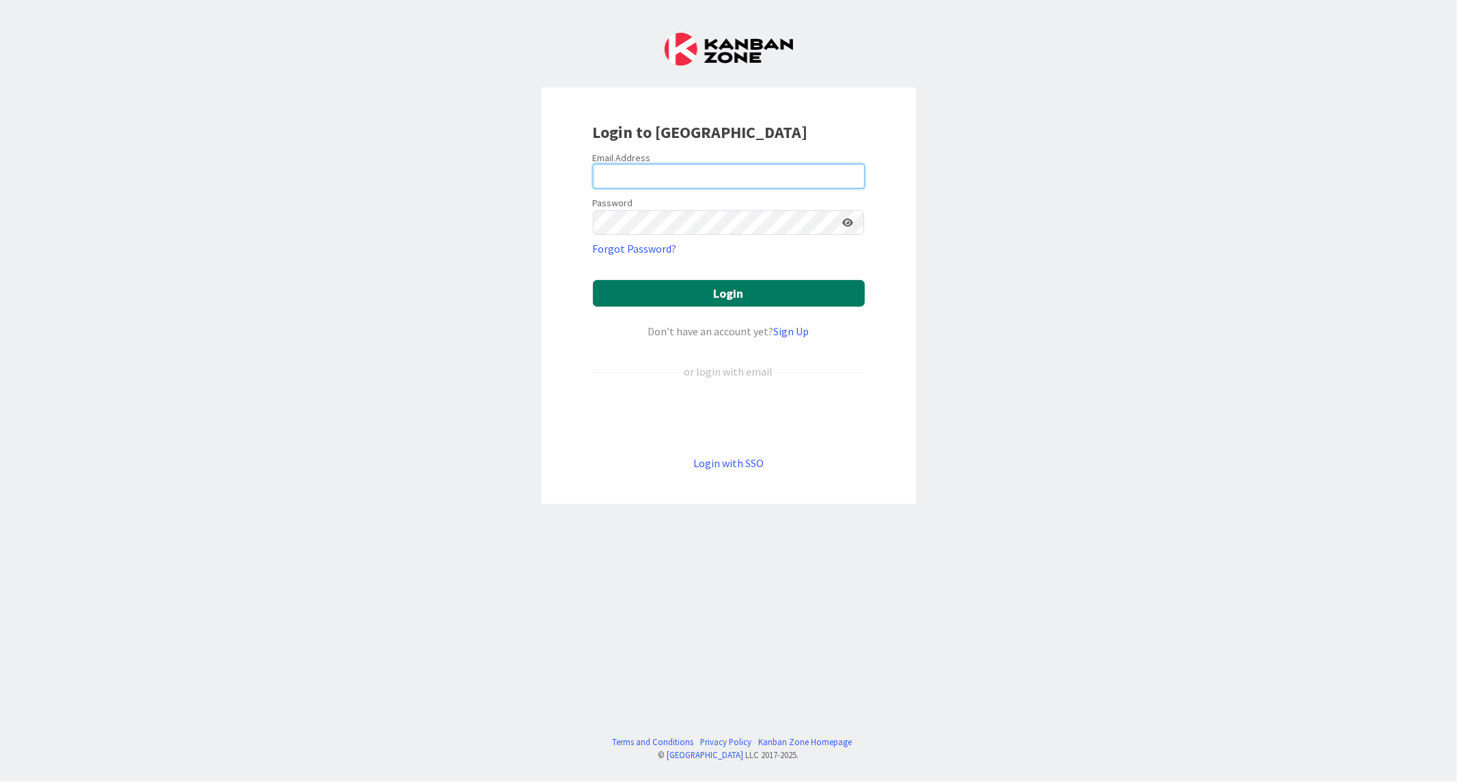
type input "[EMAIL_ADDRESS][PERSON_NAME][DOMAIN_NAME]"
click at [732, 301] on button "Login" at bounding box center [729, 293] width 272 height 27
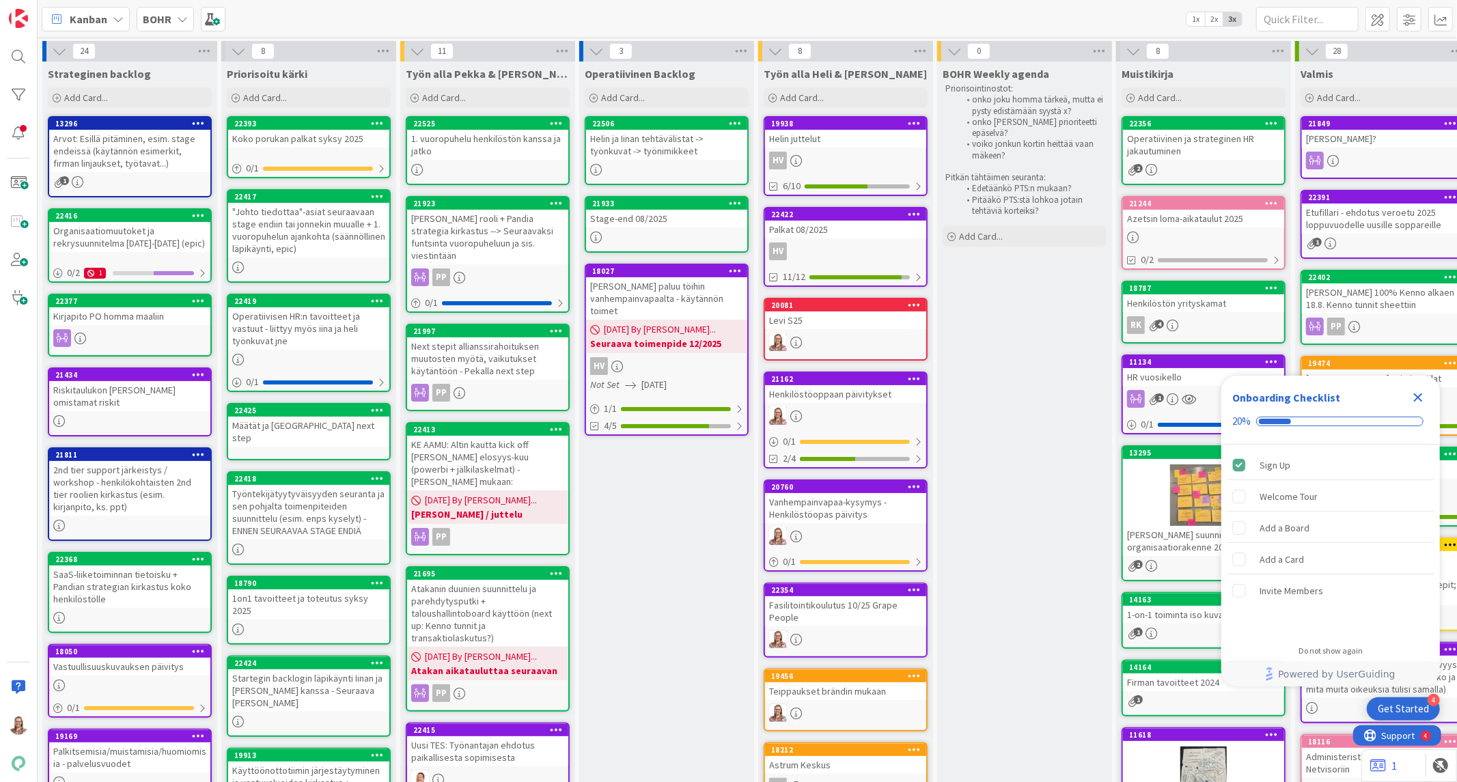
click at [1414, 400] on icon "Close Checklist" at bounding box center [1418, 397] width 16 height 16
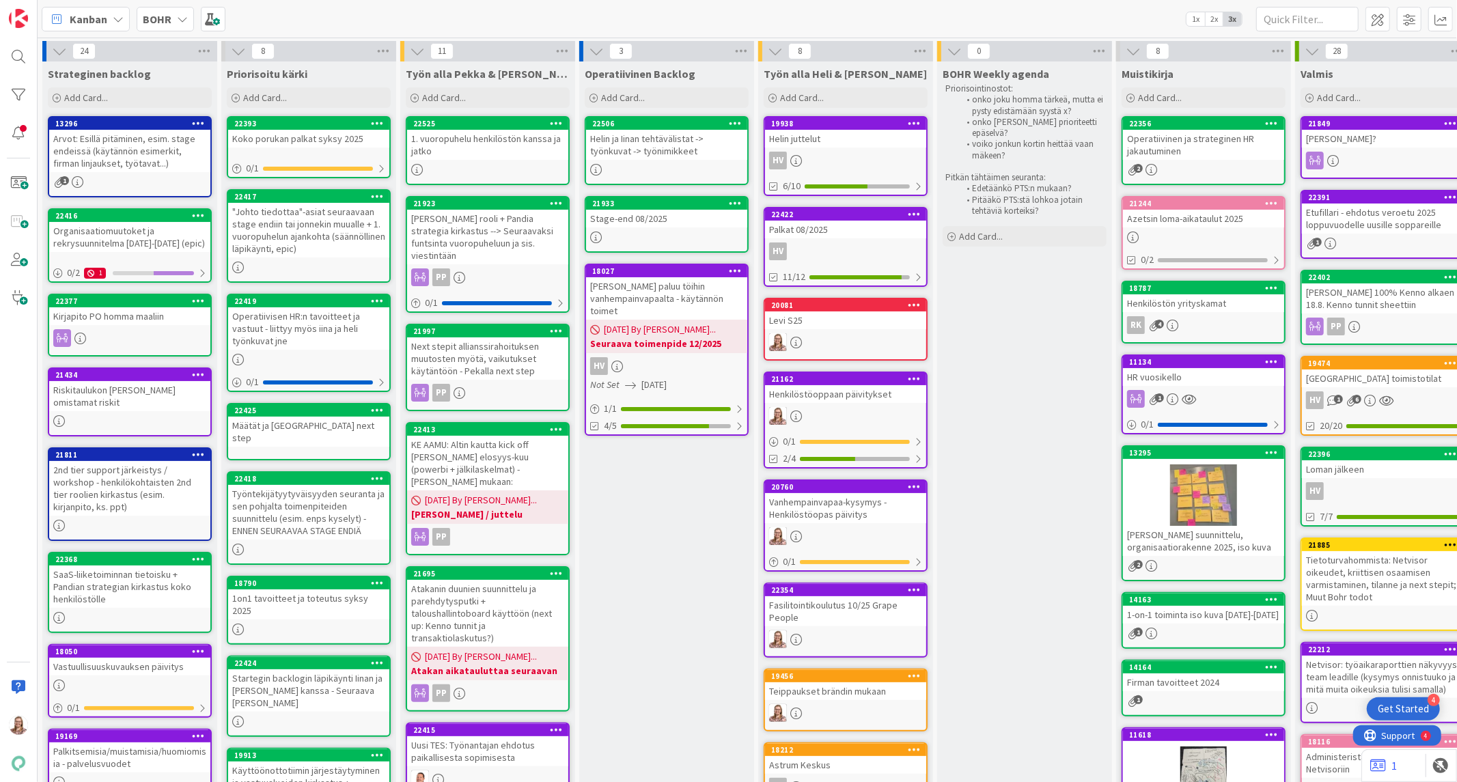
click at [296, 421] on div "Määtät ja [GEOGRAPHIC_DATA] next step" at bounding box center [308, 432] width 161 height 30
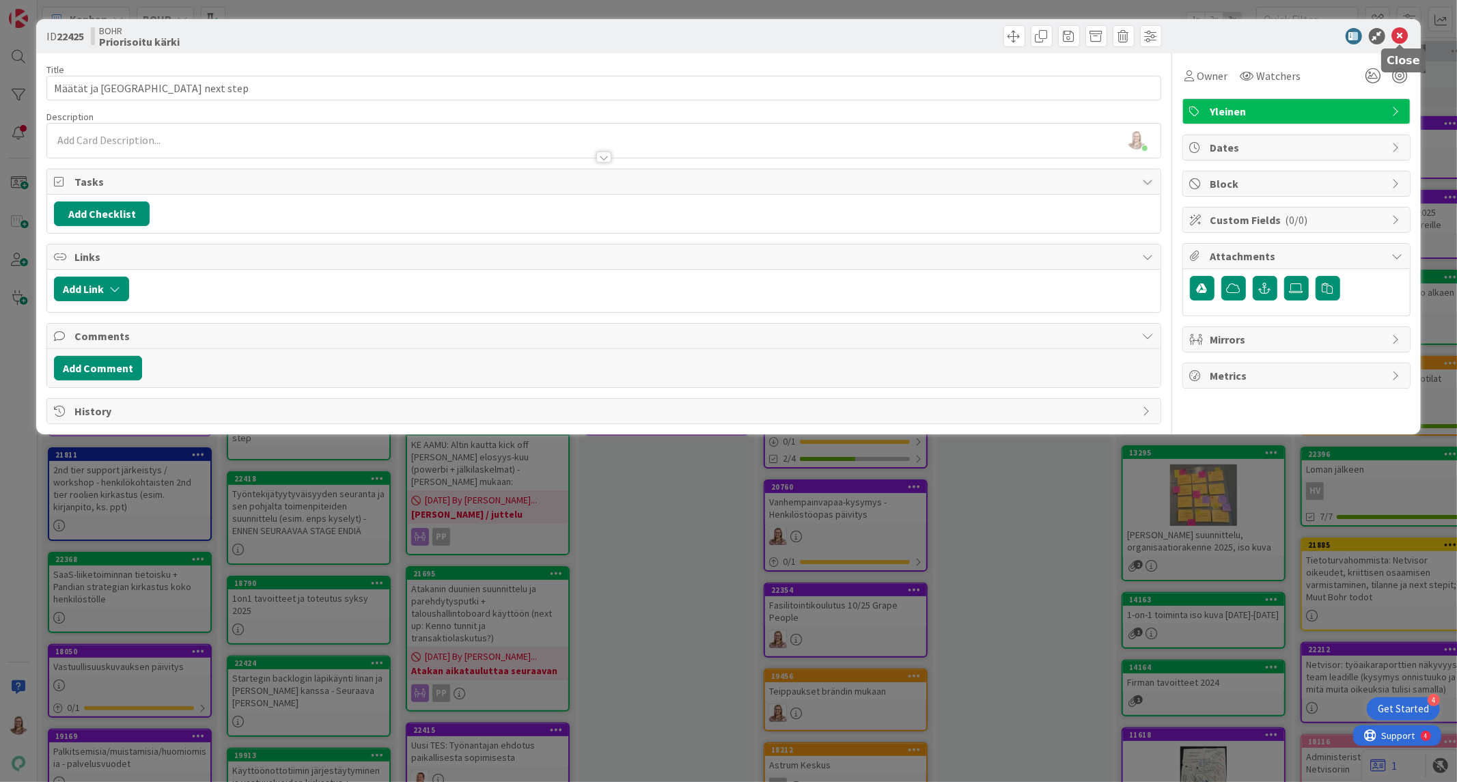
click at [1397, 29] on icon at bounding box center [1401, 36] width 16 height 16
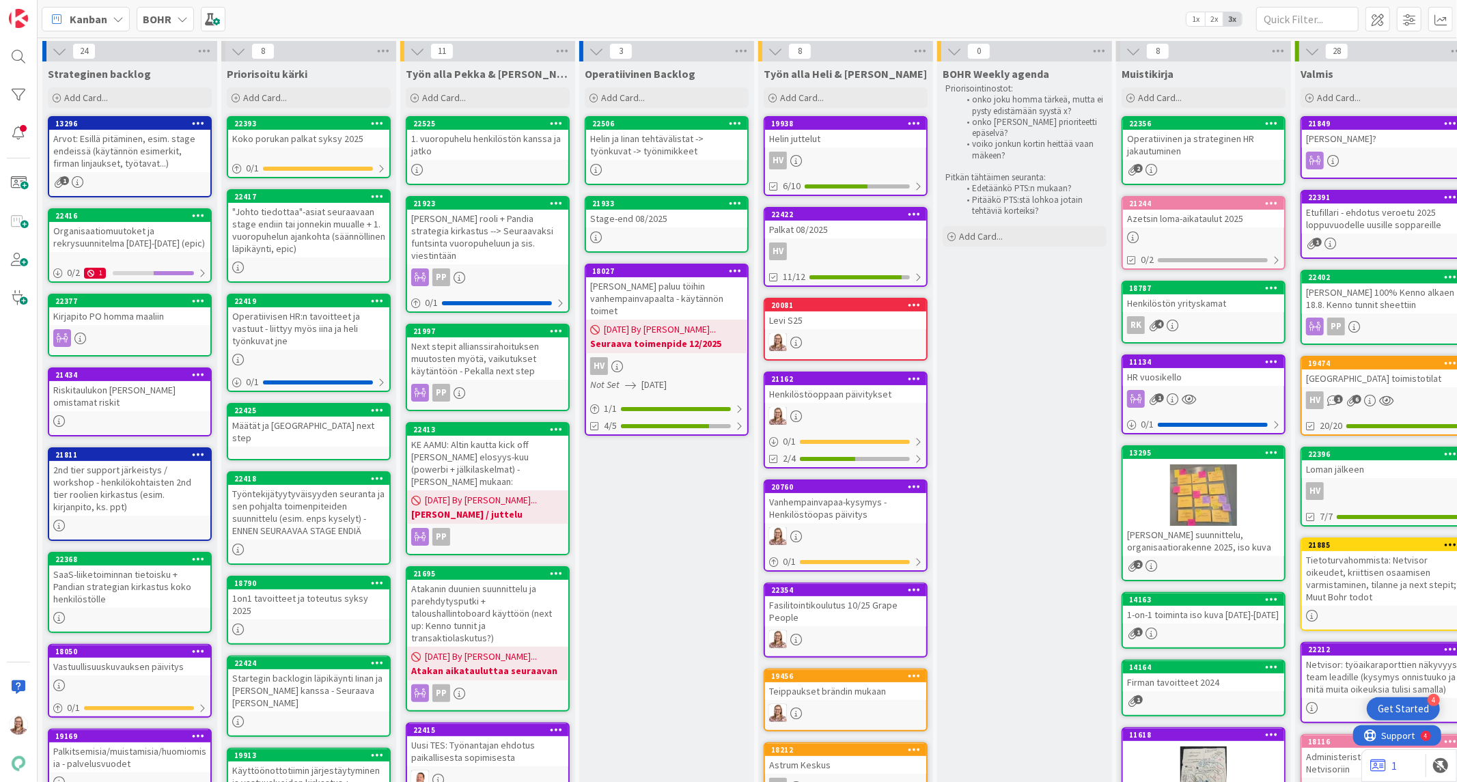
click at [291, 433] on link "22425 Määtät ja [GEOGRAPHIC_DATA] next step" at bounding box center [309, 431] width 164 height 57
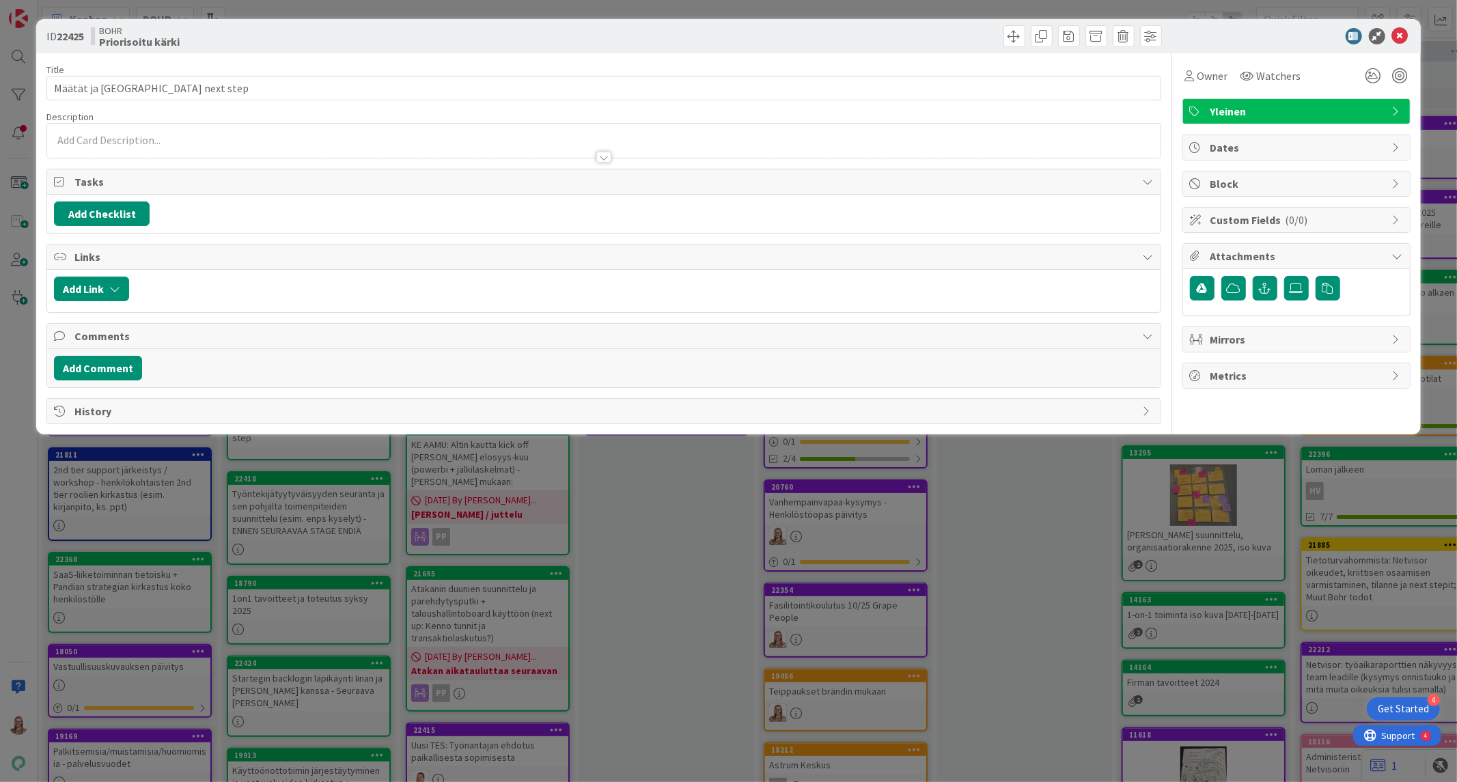
click at [600, 159] on div at bounding box center [604, 157] width 15 height 11
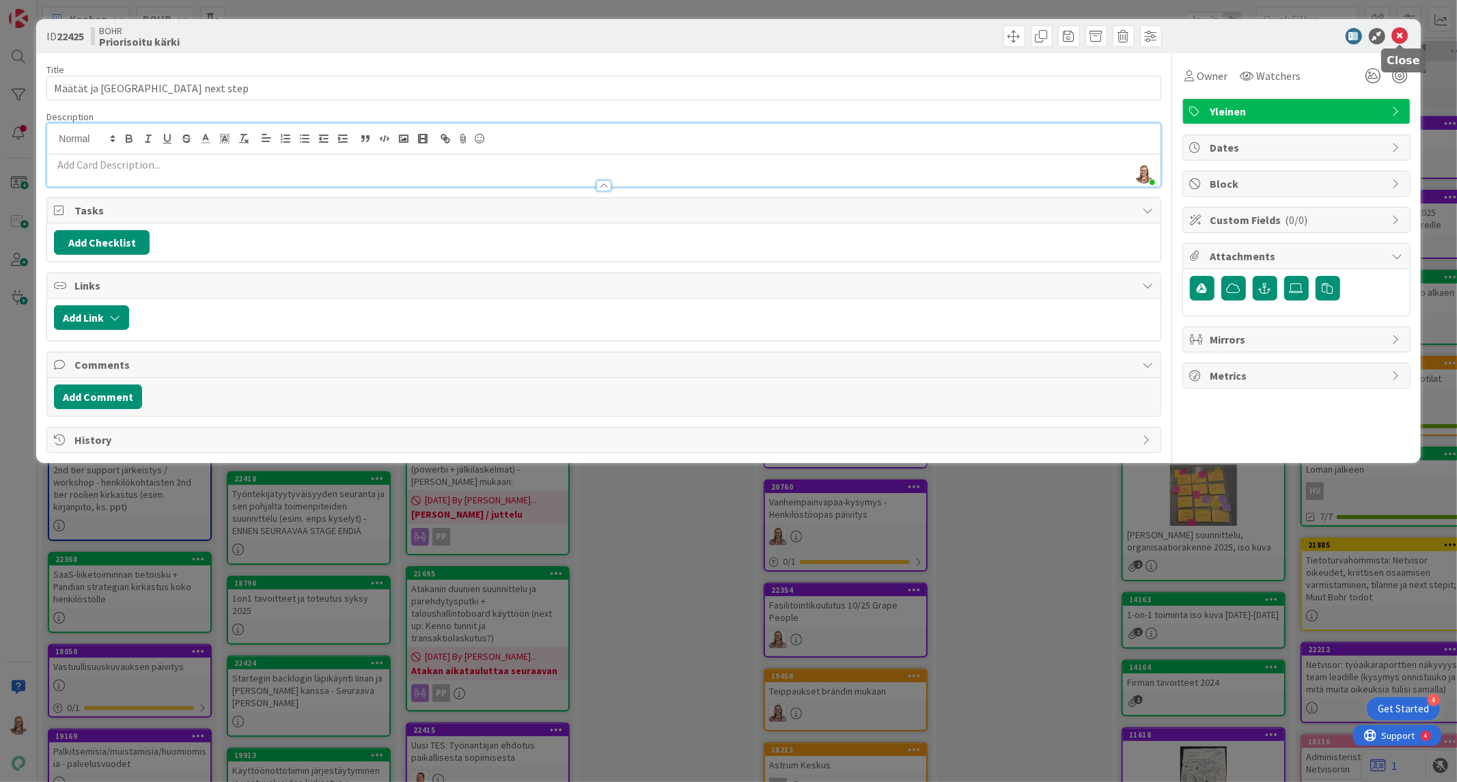
click at [1404, 40] on icon at bounding box center [1401, 36] width 16 height 16
